Goal: Find specific page/section: Find specific page/section

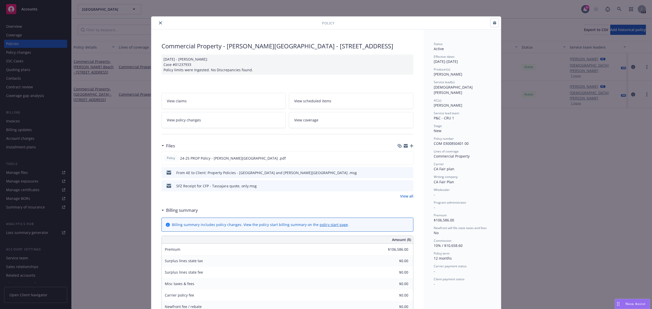
click at [157, 22] on button "close" at bounding box center [160, 23] width 6 height 6
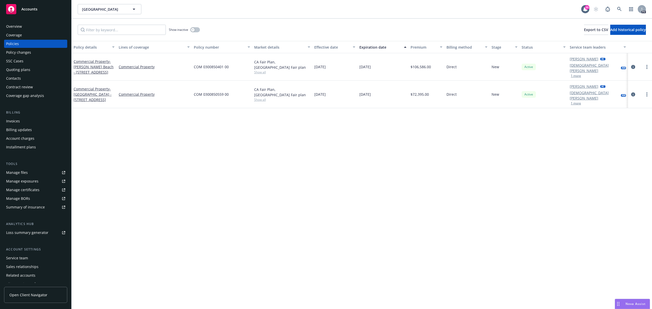
click at [626, 303] on span "Nova Assist" at bounding box center [636, 304] width 20 height 4
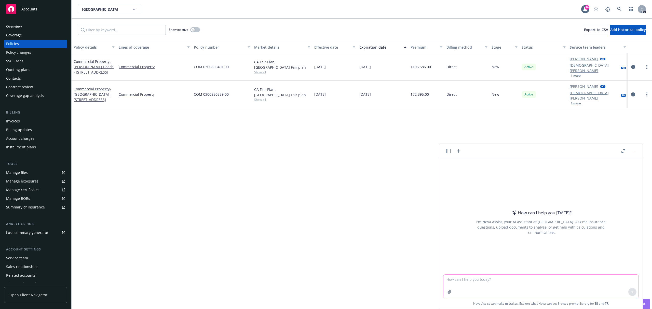
click at [487, 281] on textarea at bounding box center [541, 286] width 195 height 23
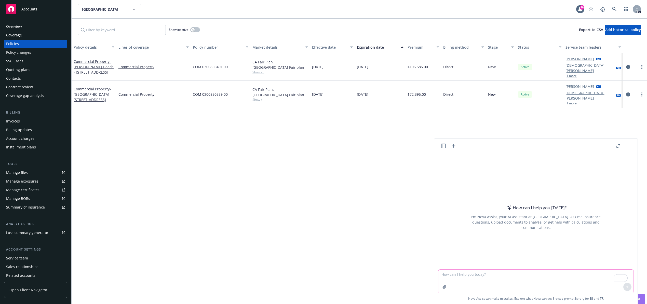
click at [470, 273] on textarea "To enrich screen reader interactions, please activate Accessibility in Grammarl…" at bounding box center [535, 281] width 195 height 23
type textarea "If a policy runs from [DATE]-[DATE] and gets endorsed on [DATE] resulting in a …"
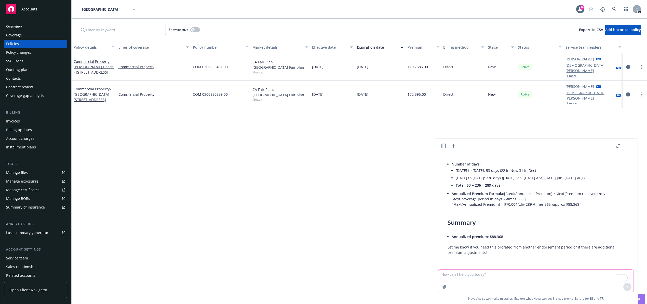
scroll to position [180, 0]
drag, startPoint x: 260, startPoint y: 7, endPoint x: 263, endPoint y: 11, distance: 4.7
click at [264, 6] on div "[GEOGRAPHIC_DATA] [GEOGRAPHIC_DATA]" at bounding box center [327, 9] width 499 height 10
drag, startPoint x: 232, startPoint y: 45, endPoint x: 226, endPoint y: 41, distance: 7.1
click at [232, 45] on div "Policy number" at bounding box center [218, 47] width 50 height 5
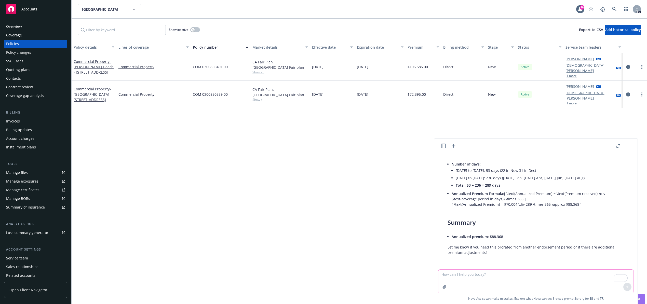
click at [534, 283] on textarea "To enrich screen reader interactions, please activate Accessibility in Grammarl…" at bounding box center [535, 281] width 195 height 23
type textarea "add $72395"
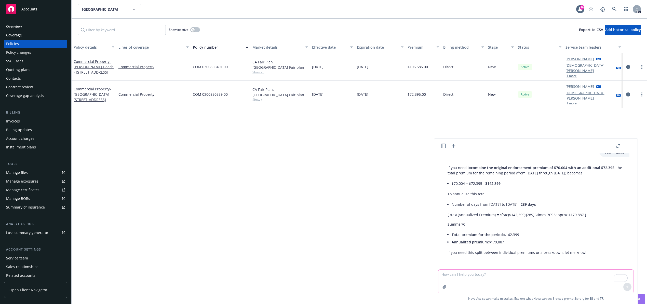
scroll to position [296, 0]
type textarea "Add $72,395 + 88368"
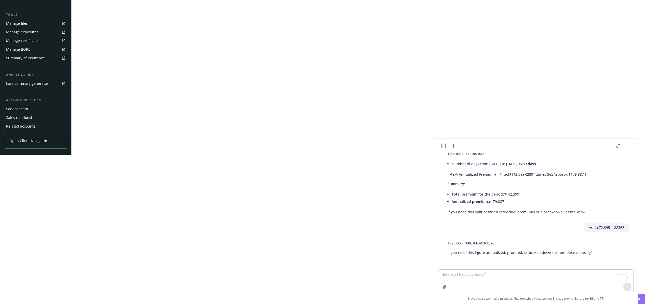
scroll to position [156, 0]
click at [275, 36] on div "Policy details Lines of coverage Policy number Market details Effective date Ex…" at bounding box center [360, 24] width 576 height 268
click at [304, 34] on div "Policy details Lines of coverage Policy number Market details Effective date Ex…" at bounding box center [360, 24] width 576 height 268
click at [326, 30] on div "Policy details Lines of coverage Policy number Market details Effective date Ex…" at bounding box center [360, 24] width 576 height 268
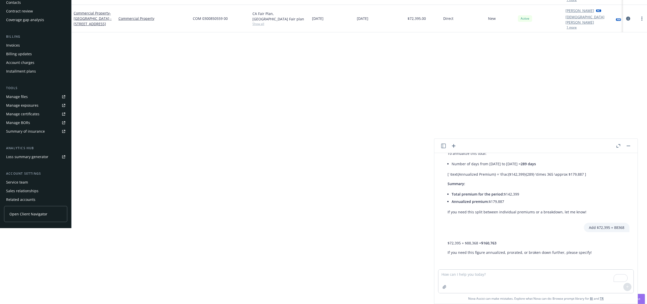
scroll to position [0, 0]
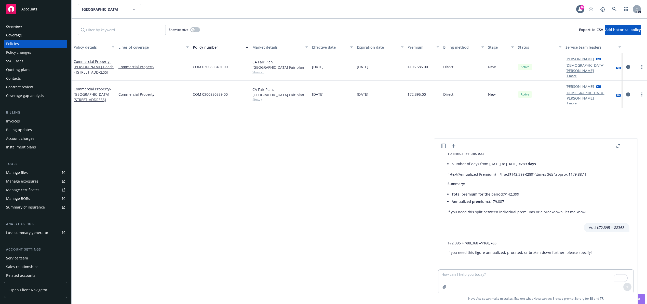
click at [573, 102] on button "1 more" at bounding box center [572, 103] width 10 height 3
click at [628, 147] on button "button" at bounding box center [628, 146] width 6 height 6
click at [628, 147] on div "Policy details Lines of coverage Policy number Market details Effective date Ex…" at bounding box center [360, 175] width 576 height 268
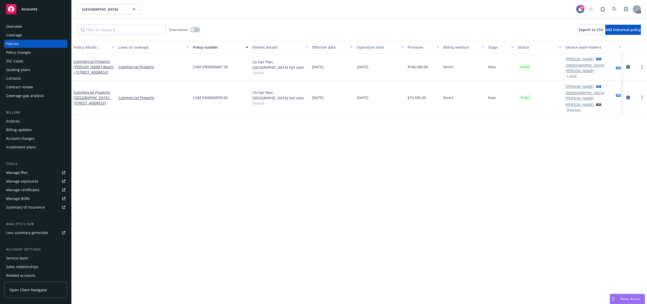
click at [211, 14] on div "[GEOGRAPHIC_DATA] [GEOGRAPHIC_DATA] 26 PD Show inactive Export to CSV Add histo…" at bounding box center [360, 152] width 576 height 304
click at [213, 12] on div "[GEOGRAPHIC_DATA] [GEOGRAPHIC_DATA]" at bounding box center [327, 9] width 499 height 10
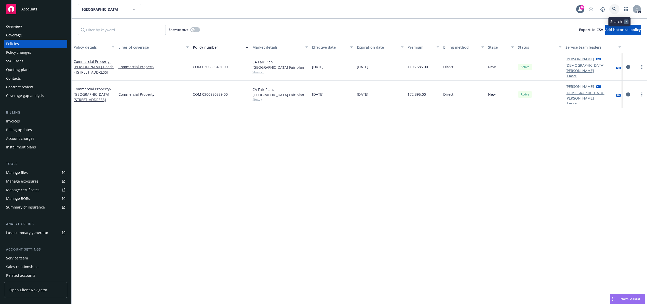
click at [618, 6] on link at bounding box center [614, 9] width 10 height 10
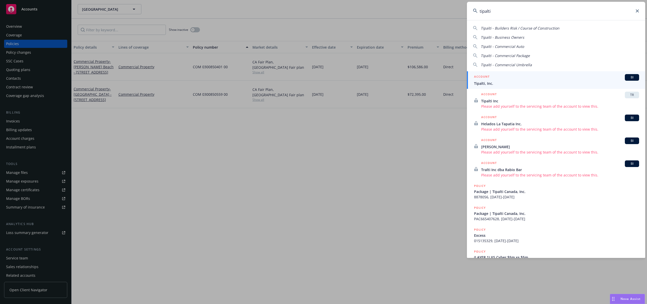
type input "tipalti"
click at [527, 81] on span "Tipalti, Inc." at bounding box center [556, 83] width 165 height 5
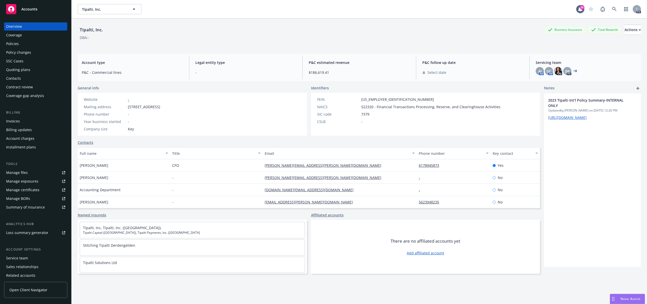
click at [21, 173] on div "Manage files" at bounding box center [17, 173] width 22 height 8
click at [31, 171] on link "Manage files" at bounding box center [35, 173] width 63 height 8
